Goal: Entertainment & Leisure: Consume media (video, audio)

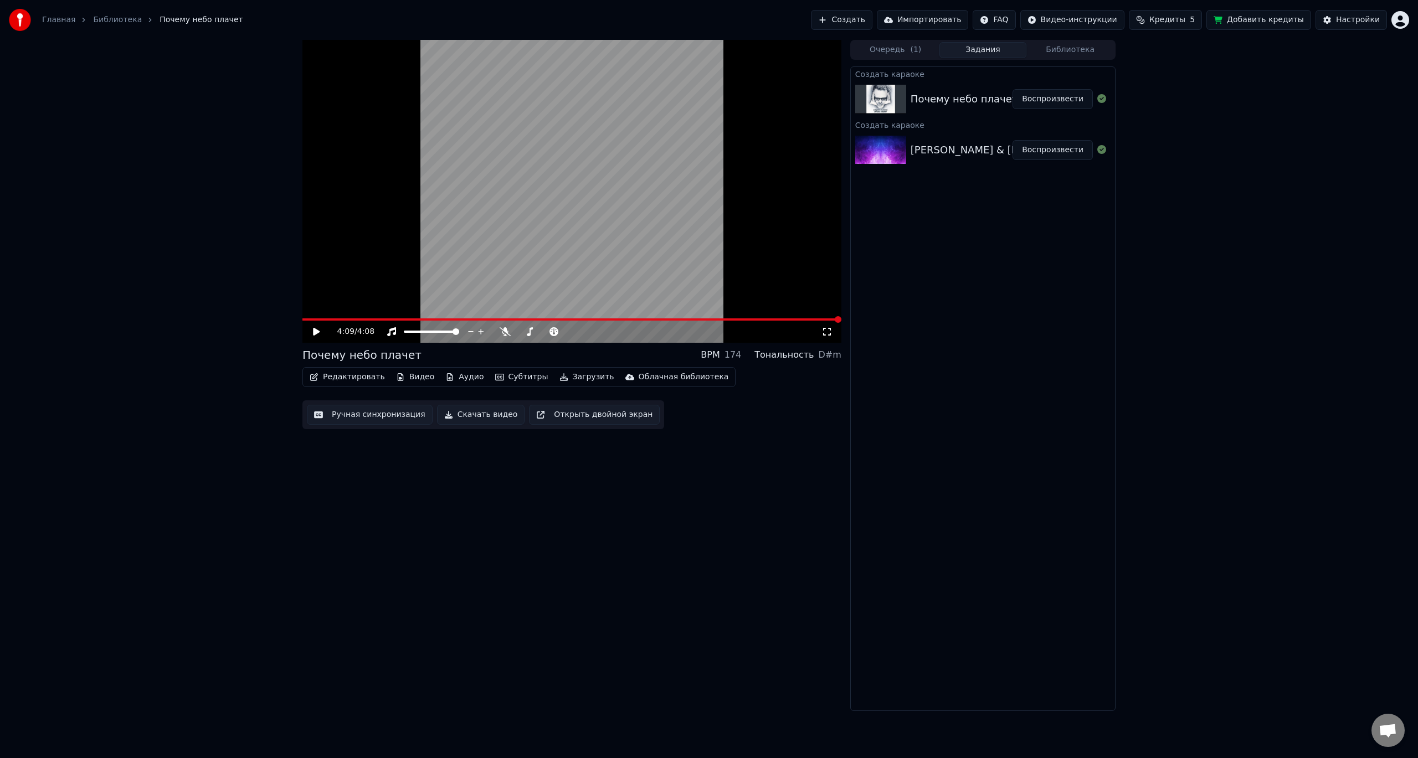
click at [1224, 513] on div "4:09 / 4:08 Почему небо плачет BPM 174 Тональность D#m Редактировать Видео Ауди…" at bounding box center [709, 375] width 1418 height 671
click at [1057, 97] on button "Воспроизвести" at bounding box center [1052, 99] width 80 height 20
click at [826, 333] on icon at bounding box center [826, 331] width 11 height 9
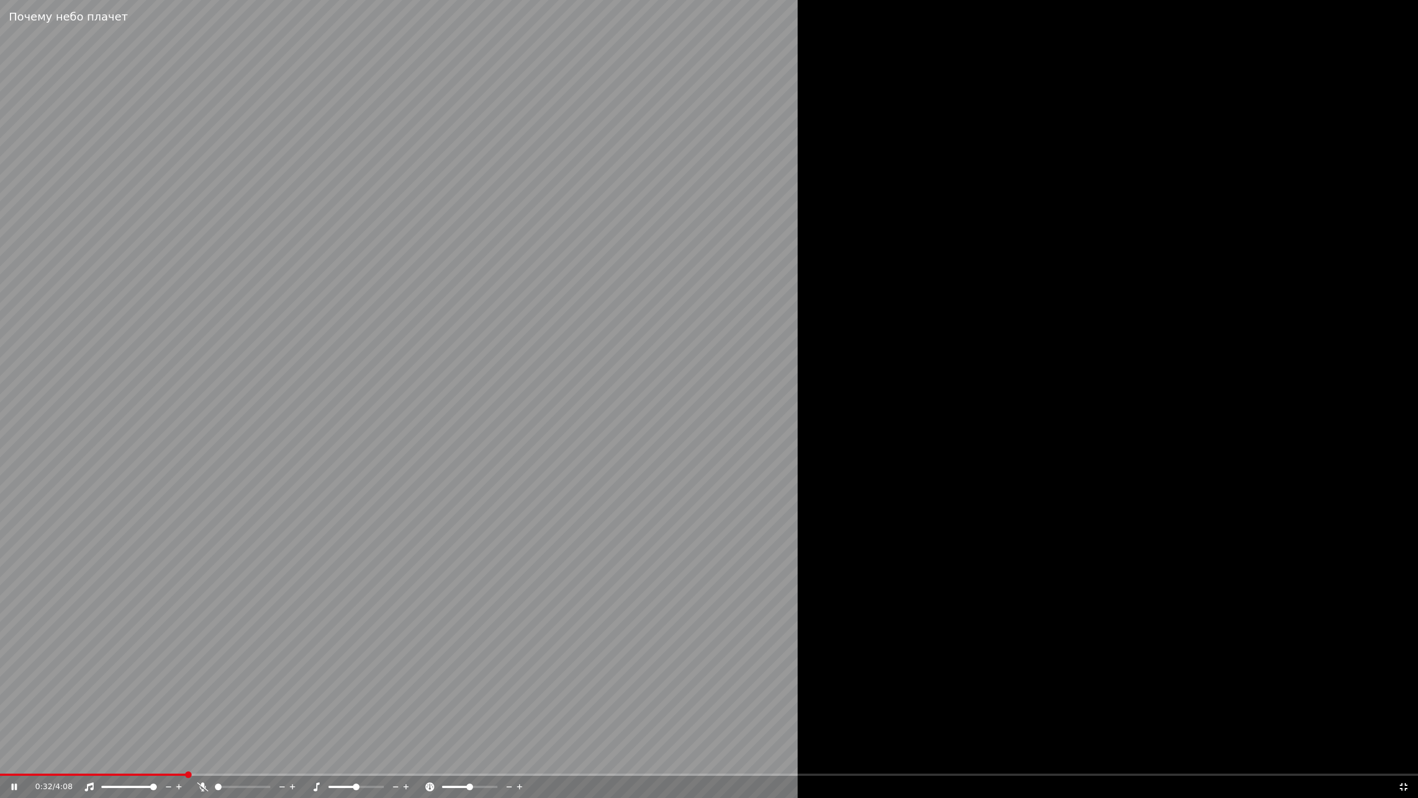
click at [1403, 758] on icon at bounding box center [1403, 786] width 11 height 9
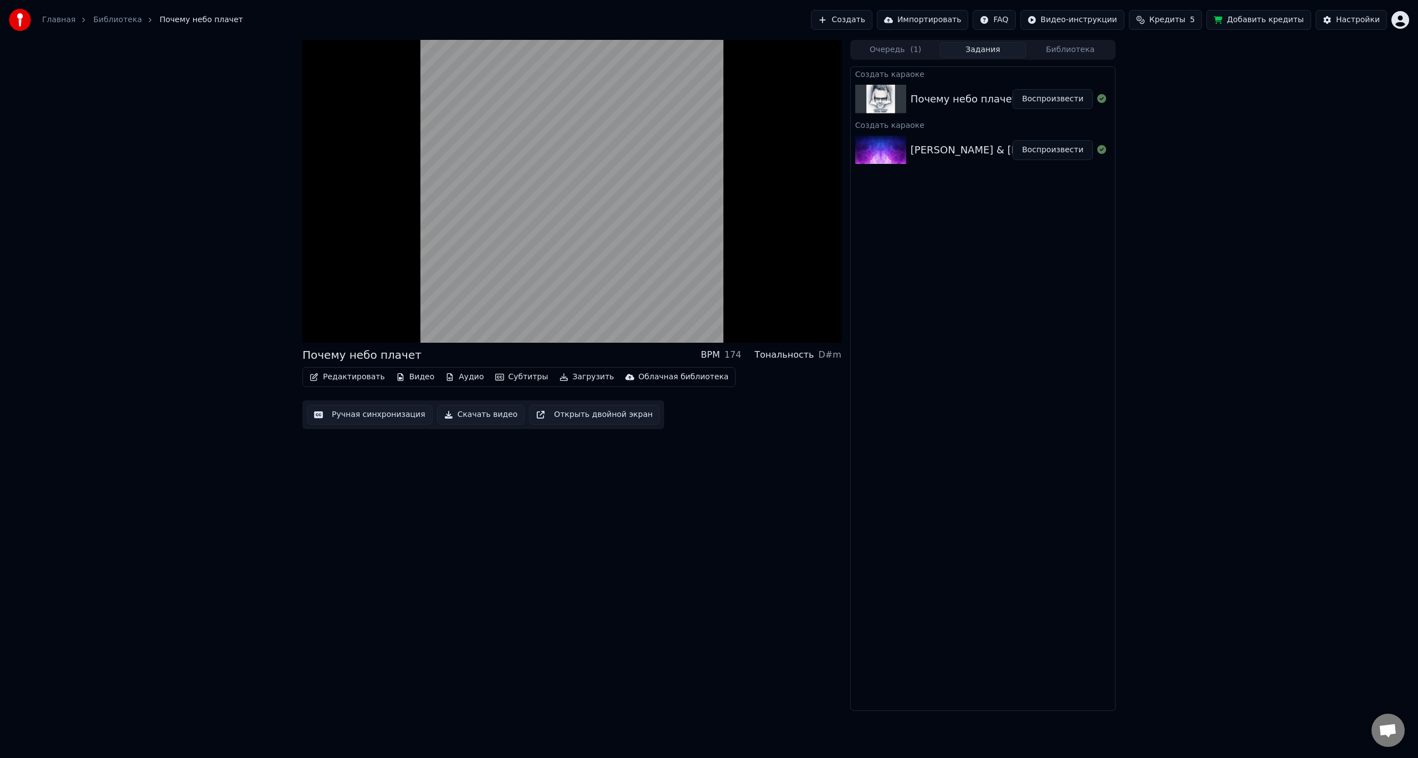
click at [1129, 433] on div "Почему небо плачет BPM 174 Тональность D#m Редактировать Видео Аудио Субтитры З…" at bounding box center [709, 375] width 1418 height 671
click at [1042, 290] on div "Создать караоке Почему небо плачет Воспроизвести Создать караоке [PERSON_NAME] …" at bounding box center [982, 388] width 265 height 645
click at [314, 330] on icon at bounding box center [316, 331] width 6 height 7
click at [339, 323] on span at bounding box center [342, 319] width 7 height 7
click at [1046, 347] on div "Создать караоке Почему небо плачет Воспроизвести Создать караоке [PERSON_NAME] …" at bounding box center [982, 388] width 265 height 645
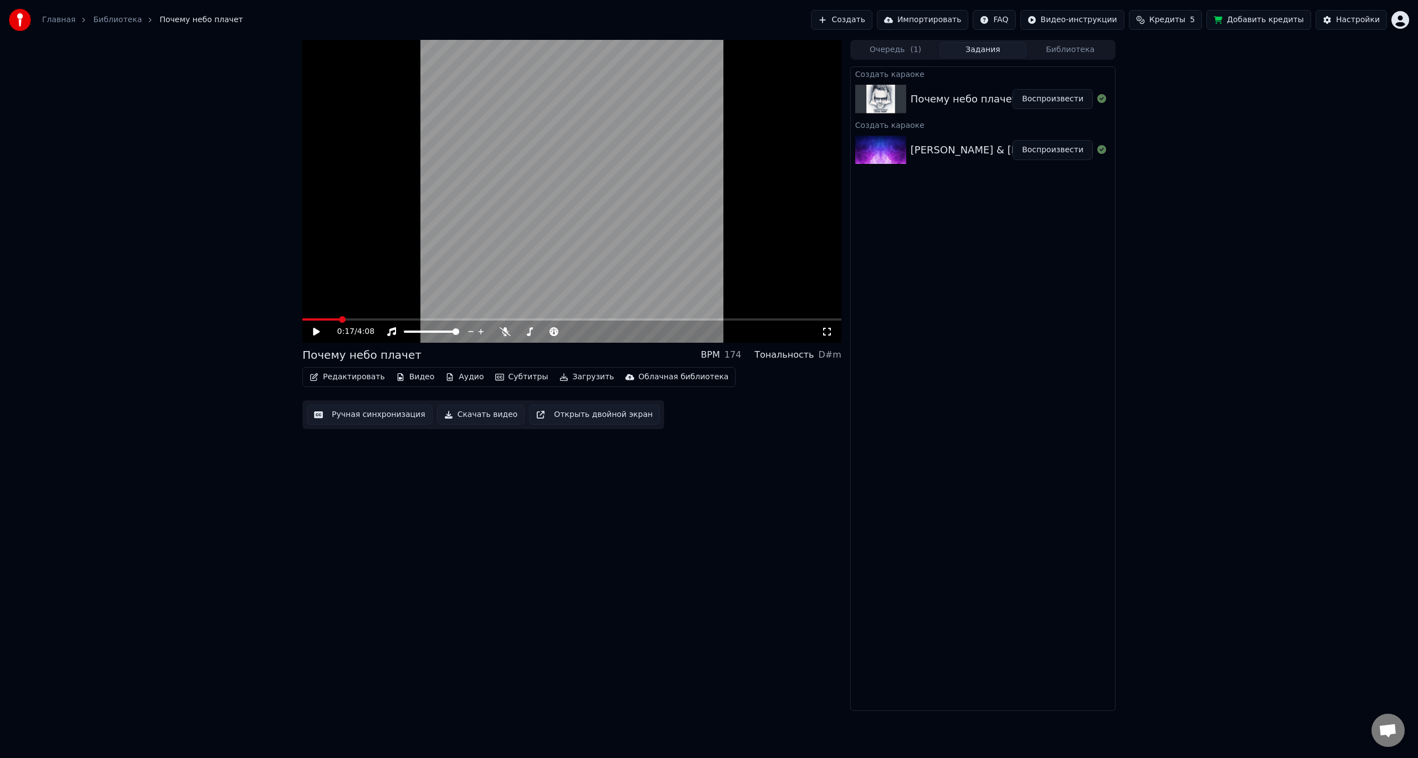
click at [879, 92] on img at bounding box center [880, 99] width 51 height 29
click at [1329, 18] on button "Настройки" at bounding box center [1350, 20] width 71 height 20
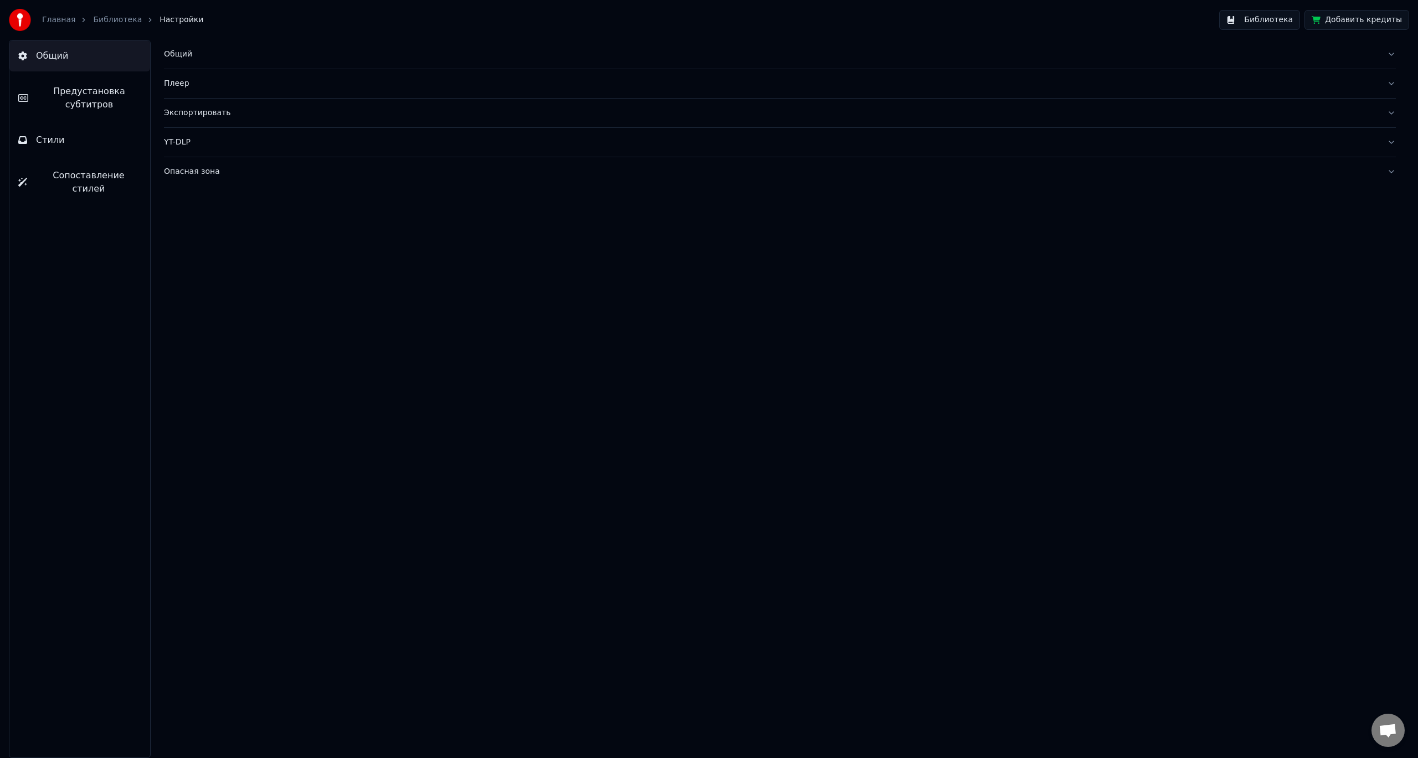
click at [1390, 84] on button "Плеер" at bounding box center [780, 83] width 1232 height 29
click at [106, 18] on link "Библиотека" at bounding box center [117, 19] width 49 height 11
